Goal: Communication & Community: Answer question/provide support

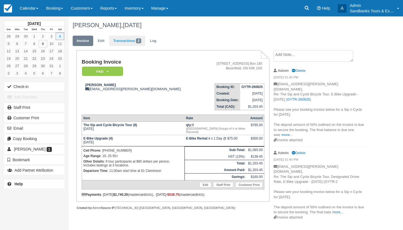
click at [127, 40] on link "Transactions 2" at bounding box center [127, 41] width 36 height 11
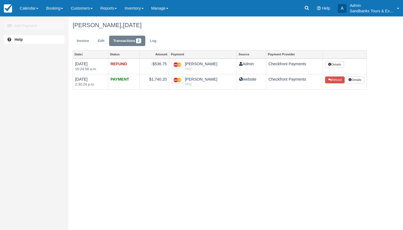
click at [193, 110] on div "Add Payment Help [PERSON_NAME], [DATE] Invoice Edit Transactions 2 Log Date Sta…" at bounding box center [201, 122] width 403 height 213
click at [221, 109] on div "Add Payment Help [PERSON_NAME], [DATE] Invoice Edit Transactions 2 Log Date Sta…" at bounding box center [201, 122] width 403 height 213
click at [392, 112] on div "Add Payment Help [PERSON_NAME], [DATE] Invoice Edit Transactions 2 Log Date Sta…" at bounding box center [201, 122] width 403 height 213
click at [83, 40] on link "Invoice" at bounding box center [83, 41] width 21 height 11
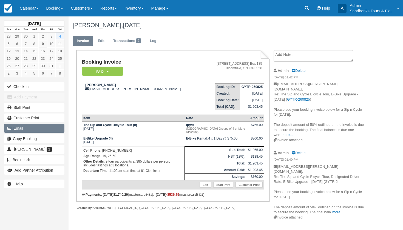
click at [25, 127] on button "Email" at bounding box center [34, 128] width 60 height 9
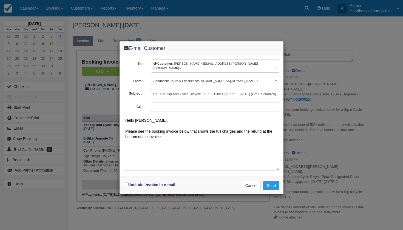
click at [258, 127] on textarea "Hello Hailly, Please see the booking invoice below that shows the full charges …" at bounding box center [202, 143] width 156 height 55
click at [222, 133] on textarea "Hello Hailly, Please see the booking invoice below that shows the full charges …" at bounding box center [202, 143] width 156 height 55
click at [136, 131] on textarea "Hello Hailly, Please see the booking invoice below that shows the full charges …" at bounding box center [202, 143] width 156 height 55
click at [189, 132] on textarea "Hello Hailly, Please see the booking invoice below that shows the full charges …" at bounding box center [202, 143] width 156 height 55
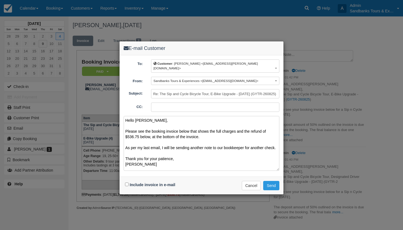
type textarea "Hello Hailly, Please see the booking invoice below that shows the full charges …"
click at [127, 182] on input "Include invoice in e-mail" at bounding box center [127, 184] width 4 height 4
checkbox input "true"
drag, startPoint x: 149, startPoint y: 159, endPoint x: 116, endPoint y: 111, distance: 58.0
click at [116, 111] on div "E-mail Customer To: Customer : Hailly Degagne <hailly.degagne@gmail.com> Custom…" at bounding box center [201, 115] width 403 height 230
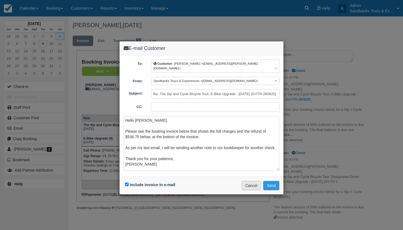
click at [244, 181] on button "Cancel" at bounding box center [251, 185] width 19 height 9
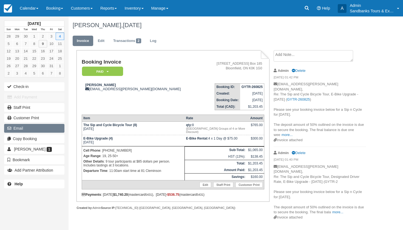
click at [44, 132] on button "Email" at bounding box center [34, 128] width 60 height 9
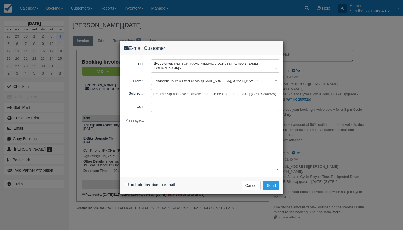
click at [132, 116] on textarea at bounding box center [202, 143] width 156 height 55
paste textarea "Hello Hailly, Please see the booking invoice below that shows the full charges …"
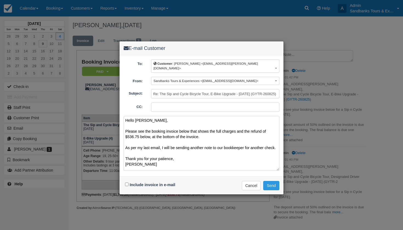
type textarea "Hello Hailly, Please see the booking invoice below that shows the full charges …"
click at [126, 182] on input "Include invoice in e-mail" at bounding box center [127, 184] width 4 height 4
checkbox input "true"
click at [274, 181] on button "Send" at bounding box center [271, 185] width 16 height 9
